Goal: Use online tool/utility: Utilize a website feature to perform a specific function

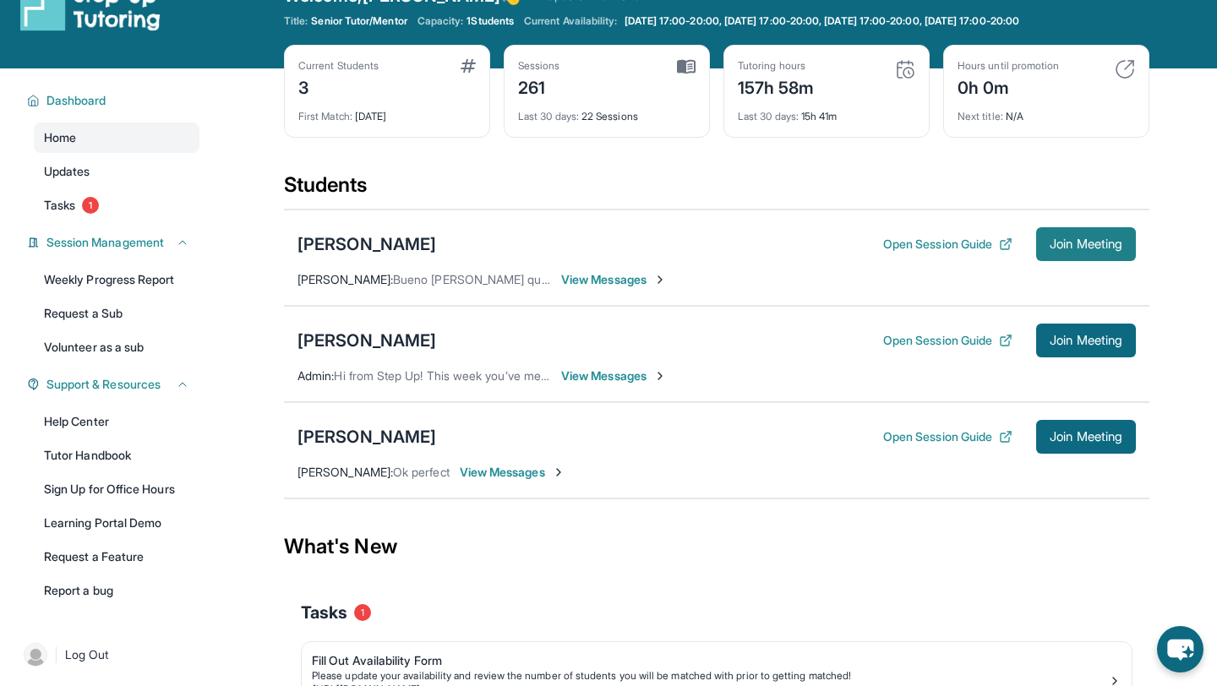
click at [1086, 227] on button "Join Meeting" at bounding box center [1086, 244] width 100 height 34
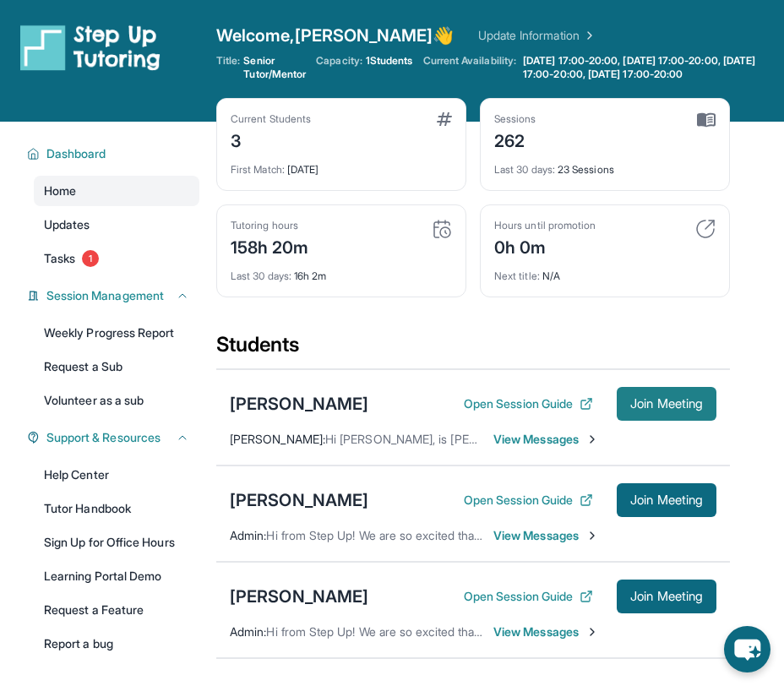
click at [648, 406] on span "Join Meeting" at bounding box center [667, 404] width 73 height 10
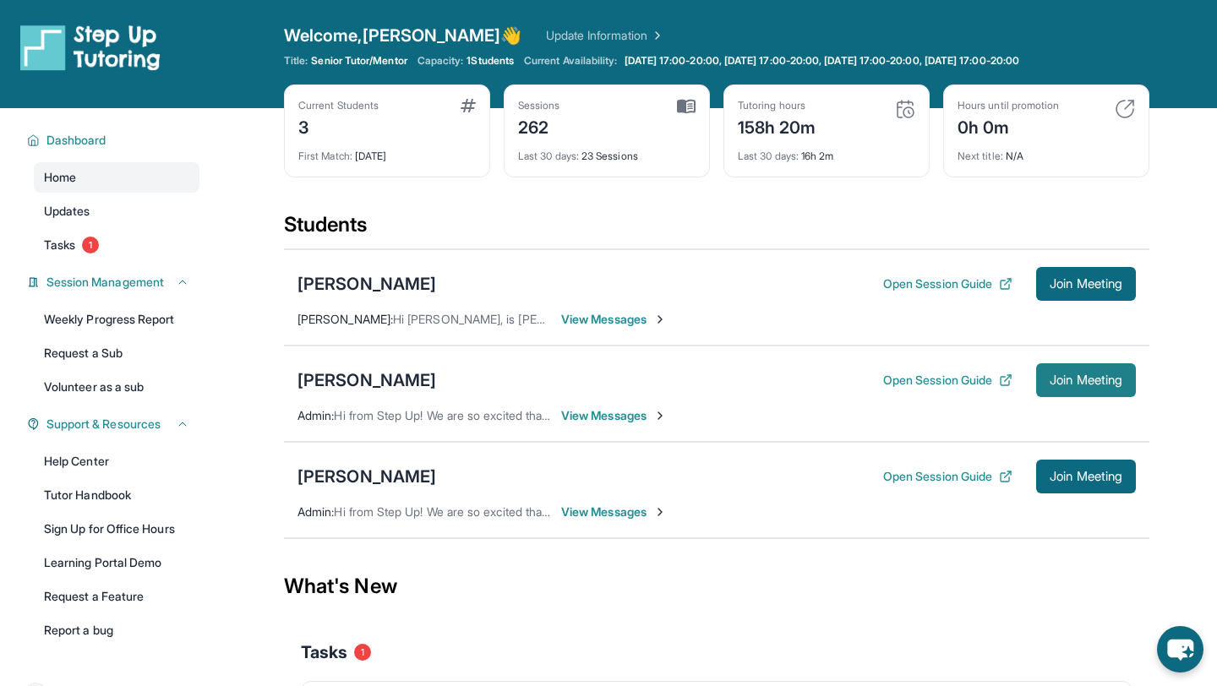
click at [1059, 390] on button "Join Meeting" at bounding box center [1086, 380] width 100 height 34
